Goal: Information Seeking & Learning: Learn about a topic

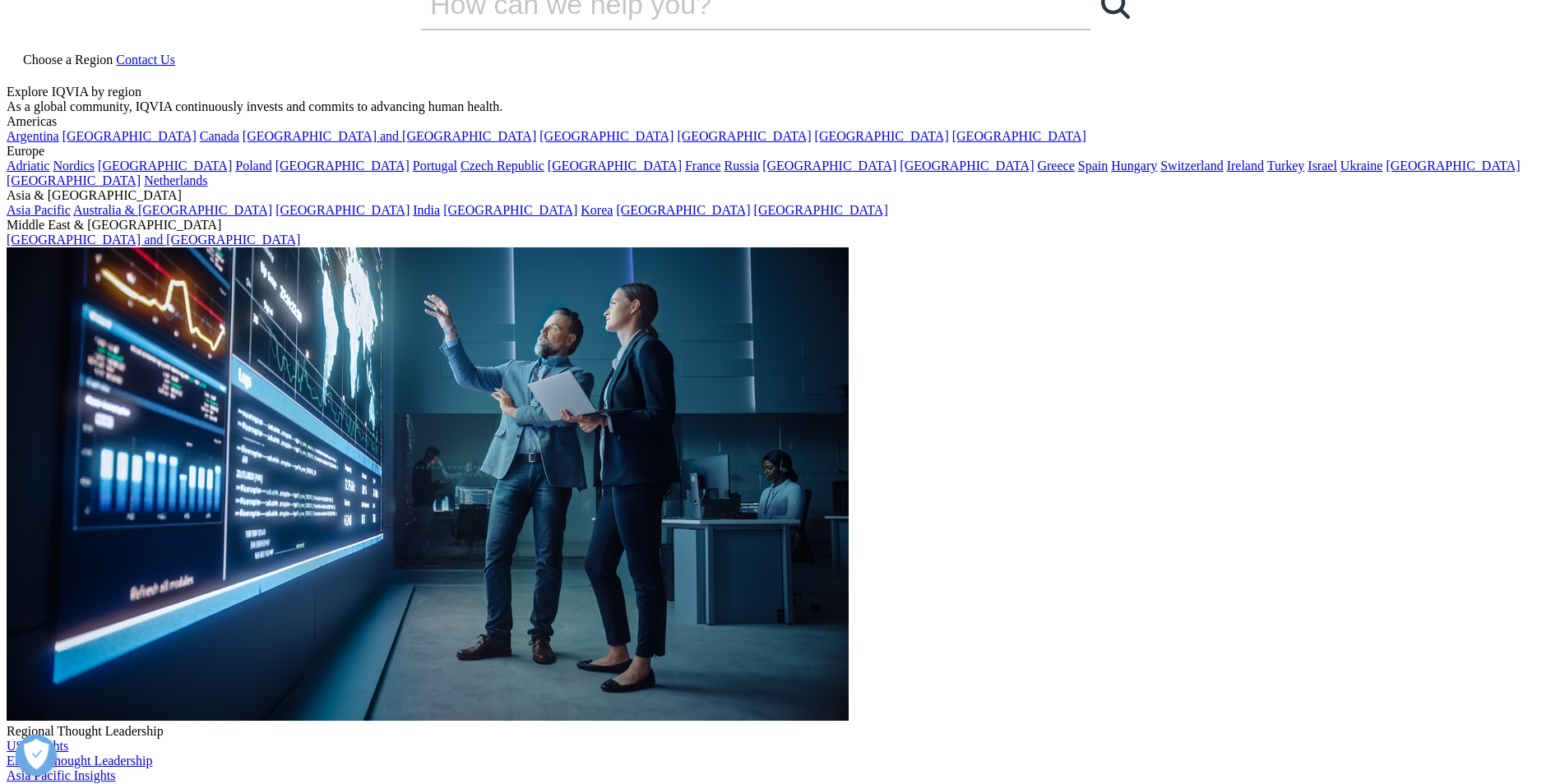
scroll to position [32, 0]
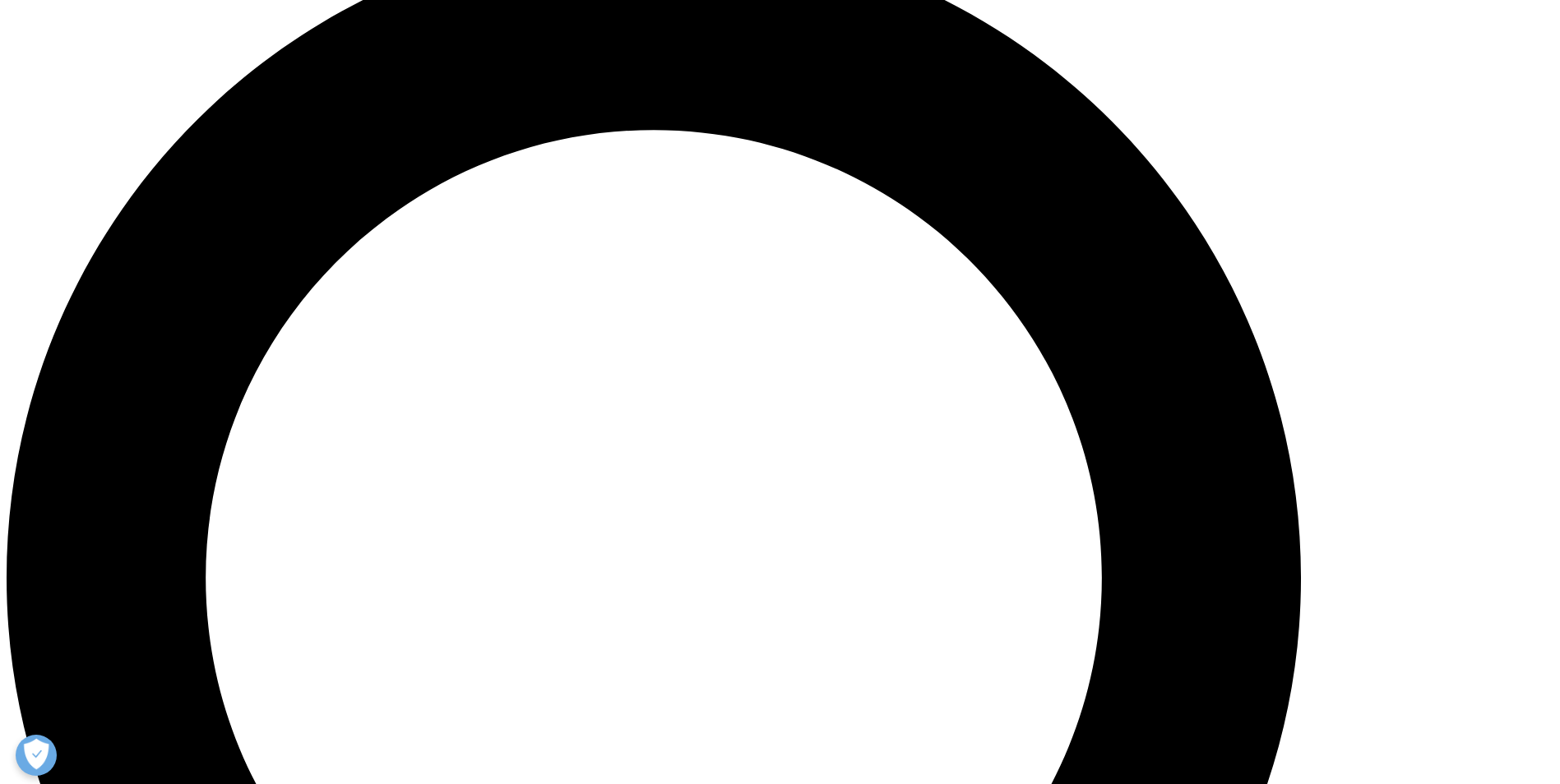
scroll to position [1643, 0]
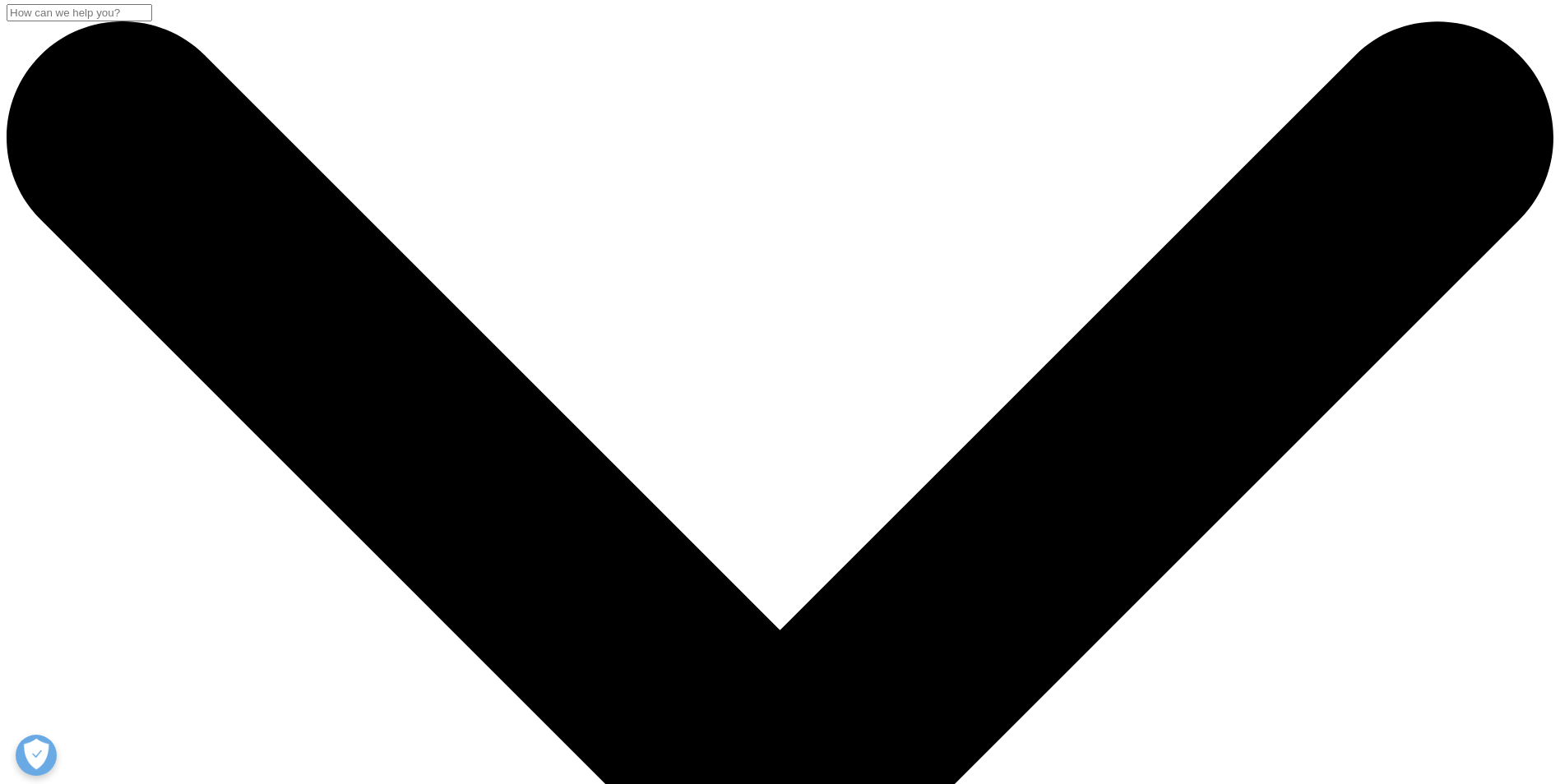
scroll to position [1, 0]
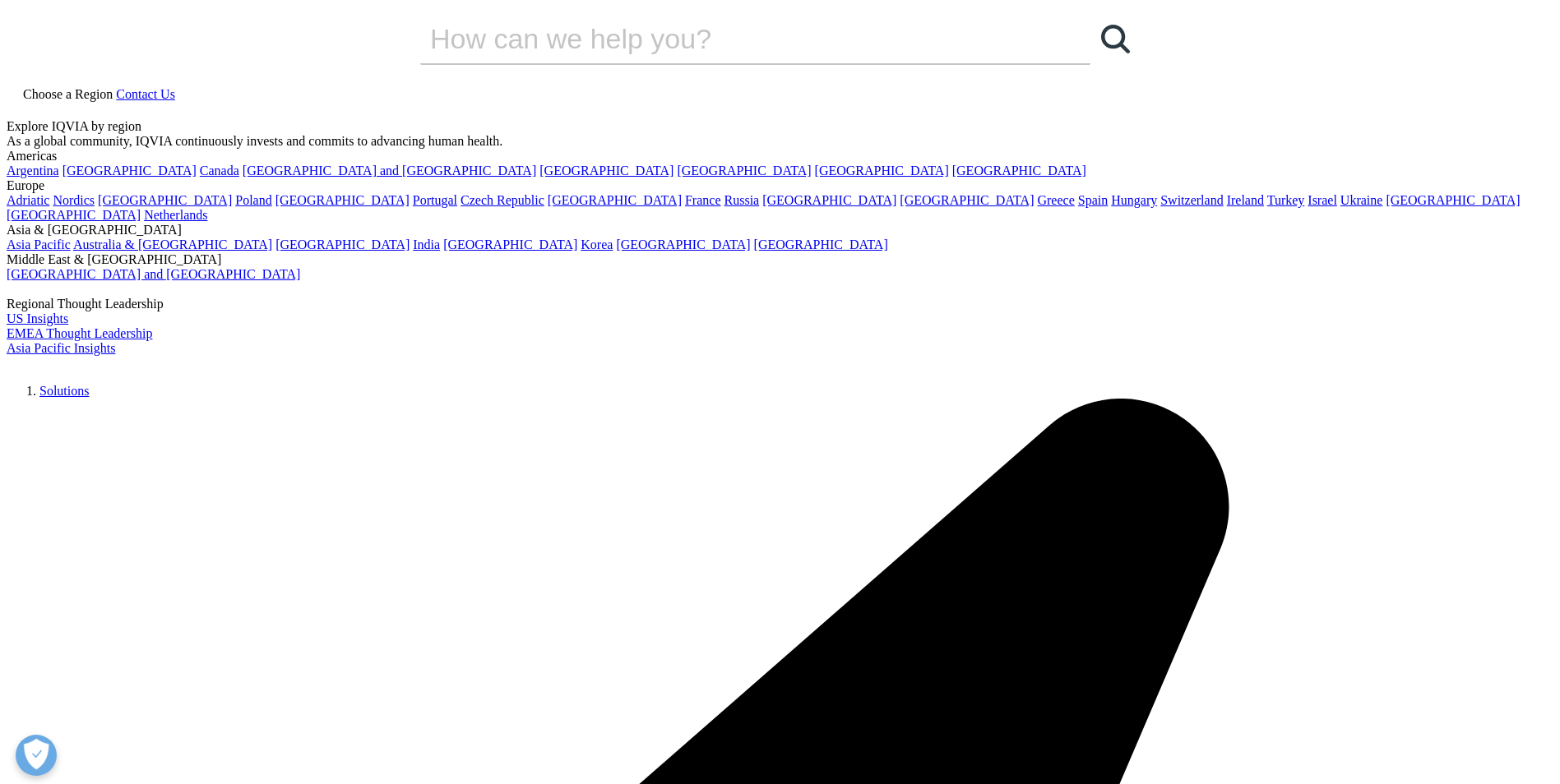
drag, startPoint x: 297, startPoint y: 408, endPoint x: 395, endPoint y: 420, distance: 98.7
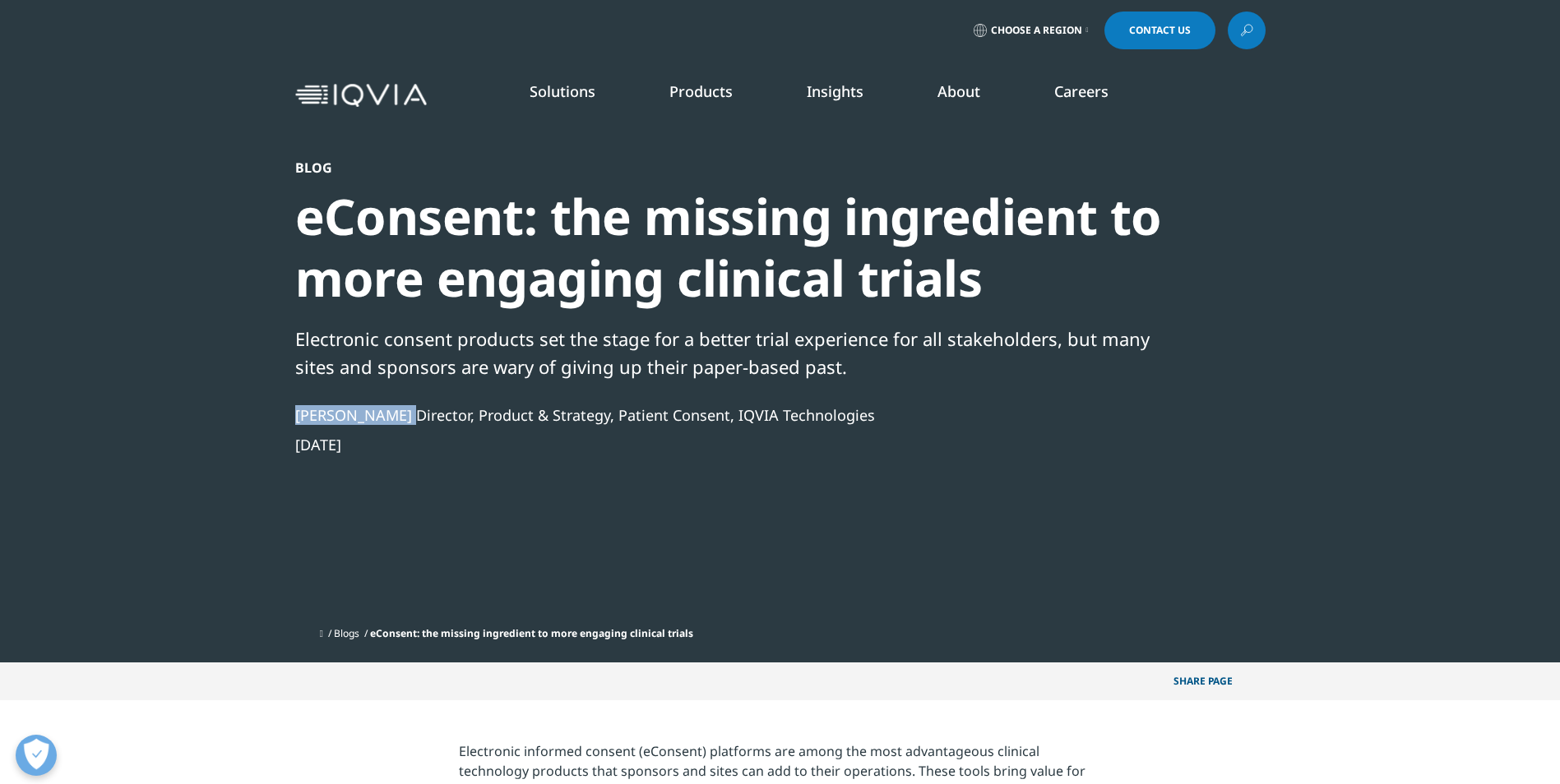
drag, startPoint x: 395, startPoint y: 420, endPoint x: 375, endPoint y: 418, distance: 20.1
copy div "[PERSON_NAME]"
click at [414, 694] on div "Share PAGE Copy Link email facebook twitter linkedin wechat xing" at bounding box center [780, 682] width 970 height 39
click at [421, 511] on div "Blog eConsent: the missing ingredient to more engaging clinical trials Electron…" at bounding box center [735, 389] width 882 height 459
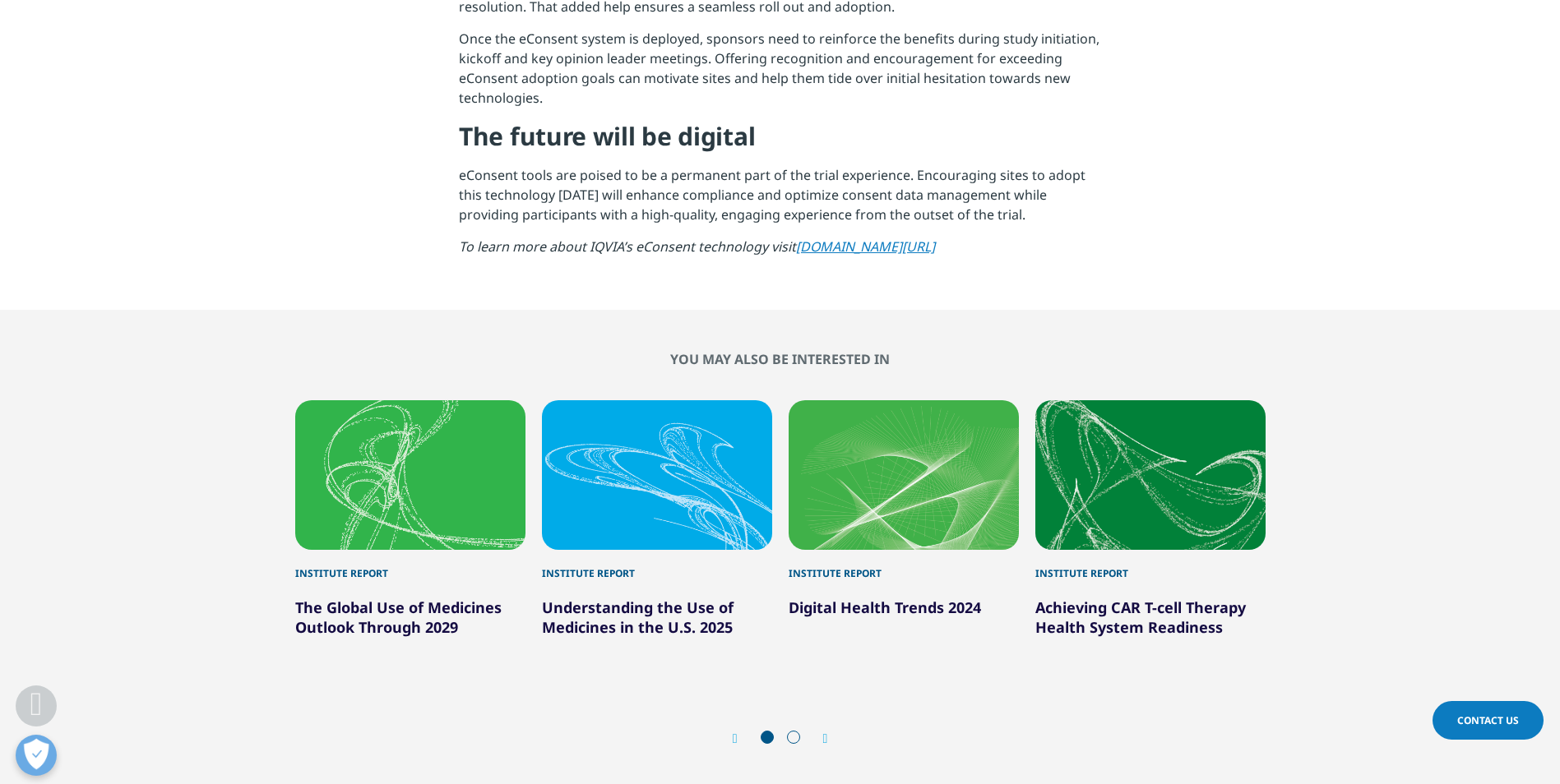
scroll to position [2383, 0]
